Goal: Information Seeking & Learning: Learn about a topic

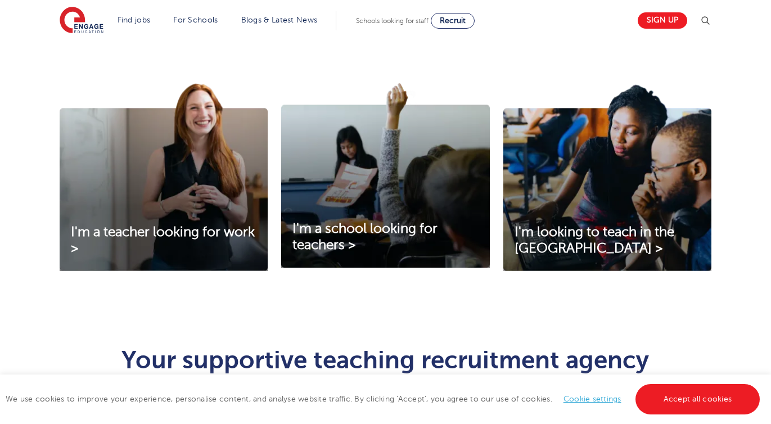
scroll to position [358, 0]
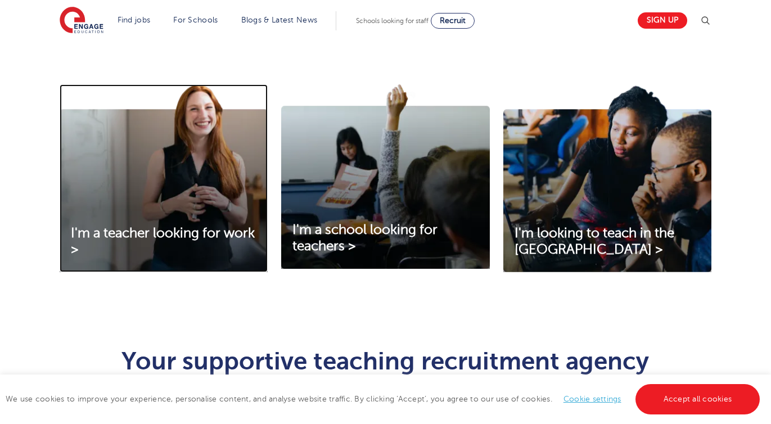
click at [168, 201] on img at bounding box center [164, 178] width 208 height 188
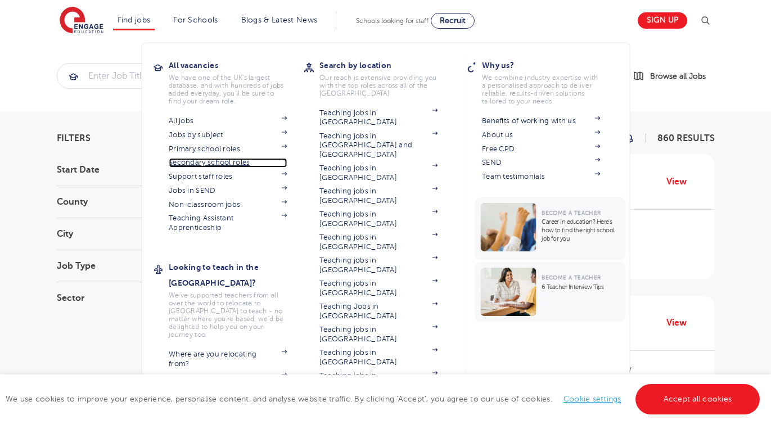
click at [222, 163] on link "Secondary school roles" at bounding box center [228, 162] width 118 height 9
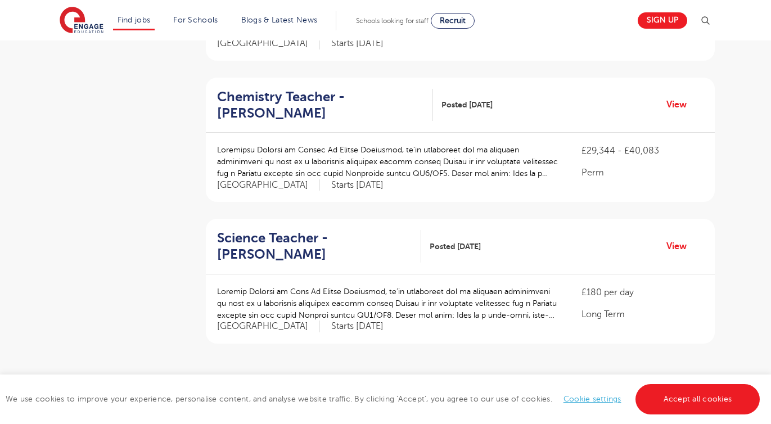
scroll to position [1236, 0]
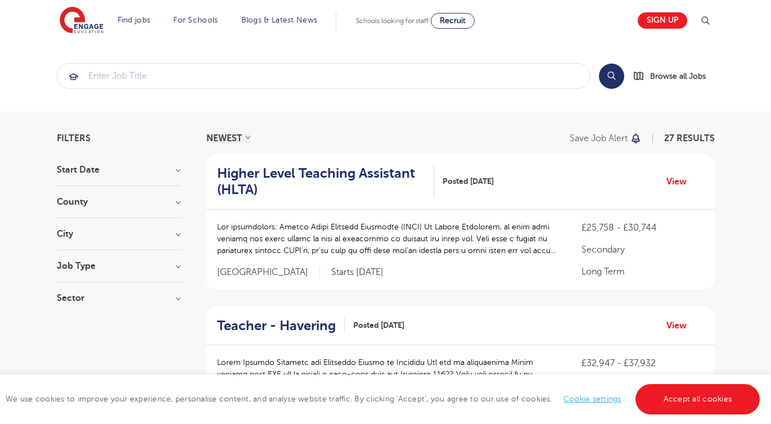
click at [174, 233] on h3 "City" at bounding box center [119, 233] width 124 height 9
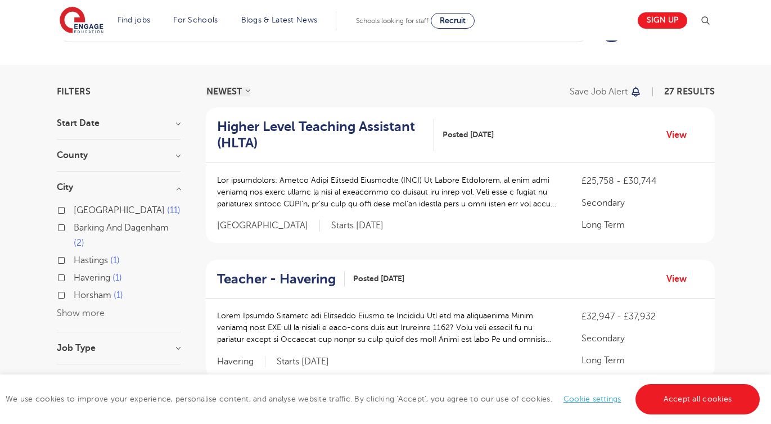
scroll to position [45, 0]
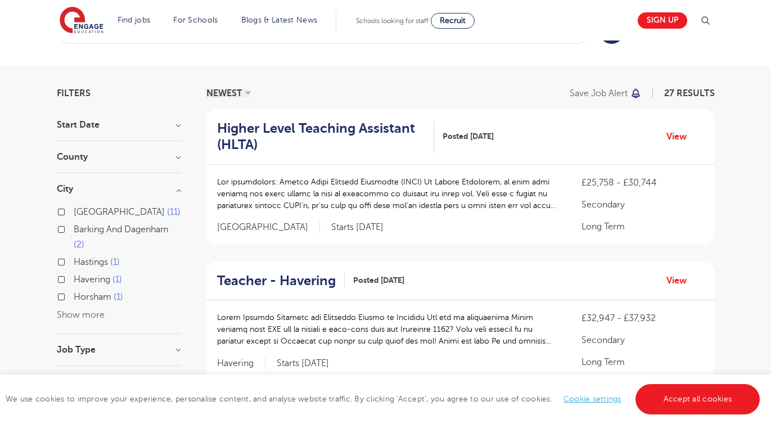
click at [171, 156] on h3 "County" at bounding box center [119, 156] width 124 height 9
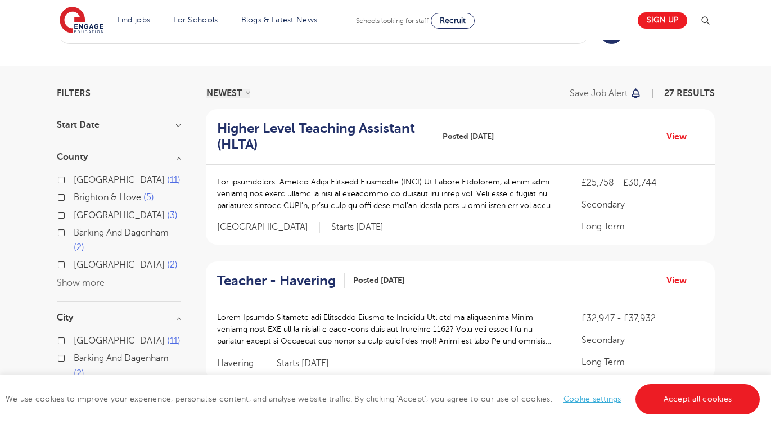
click at [67, 281] on button "Show more" at bounding box center [81, 283] width 48 height 10
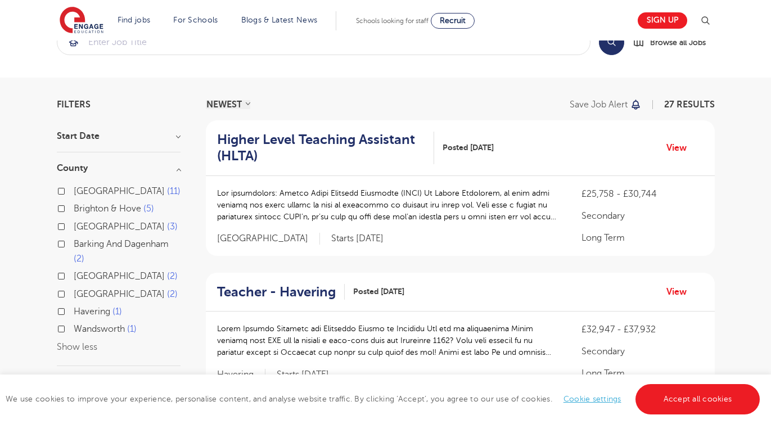
scroll to position [0, 0]
